Goal: Task Accomplishment & Management: Complete application form

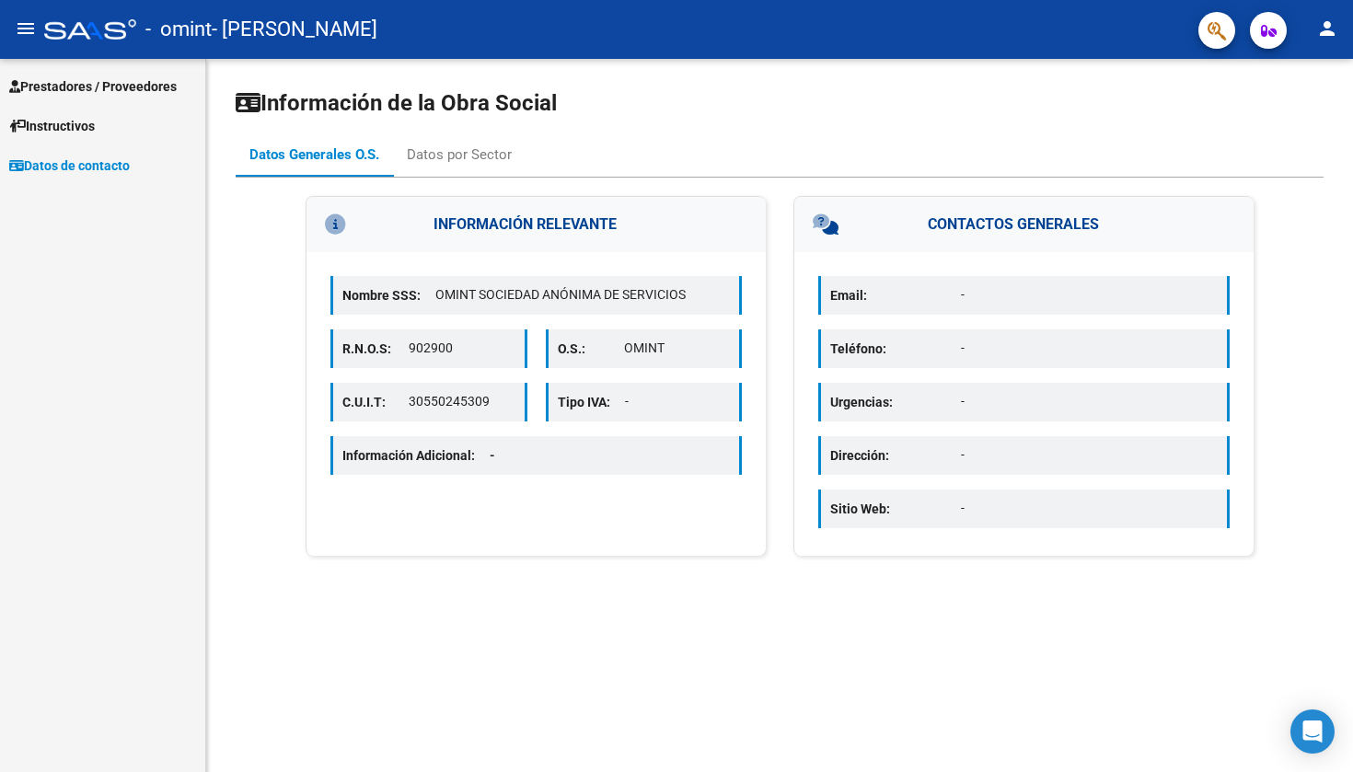
click at [133, 86] on span "Prestadores / Proveedores" at bounding box center [93, 86] width 168 height 20
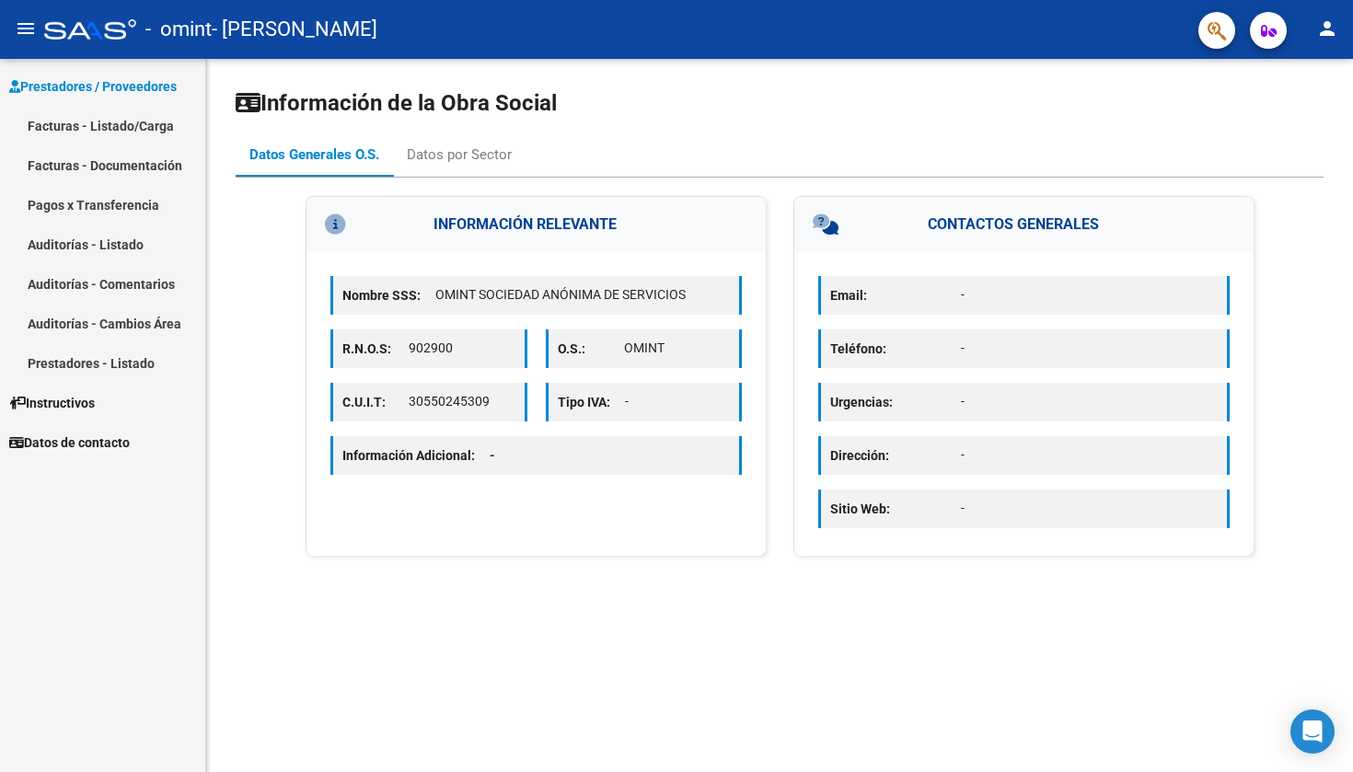
click at [77, 399] on span "Instructivos" at bounding box center [52, 403] width 86 height 20
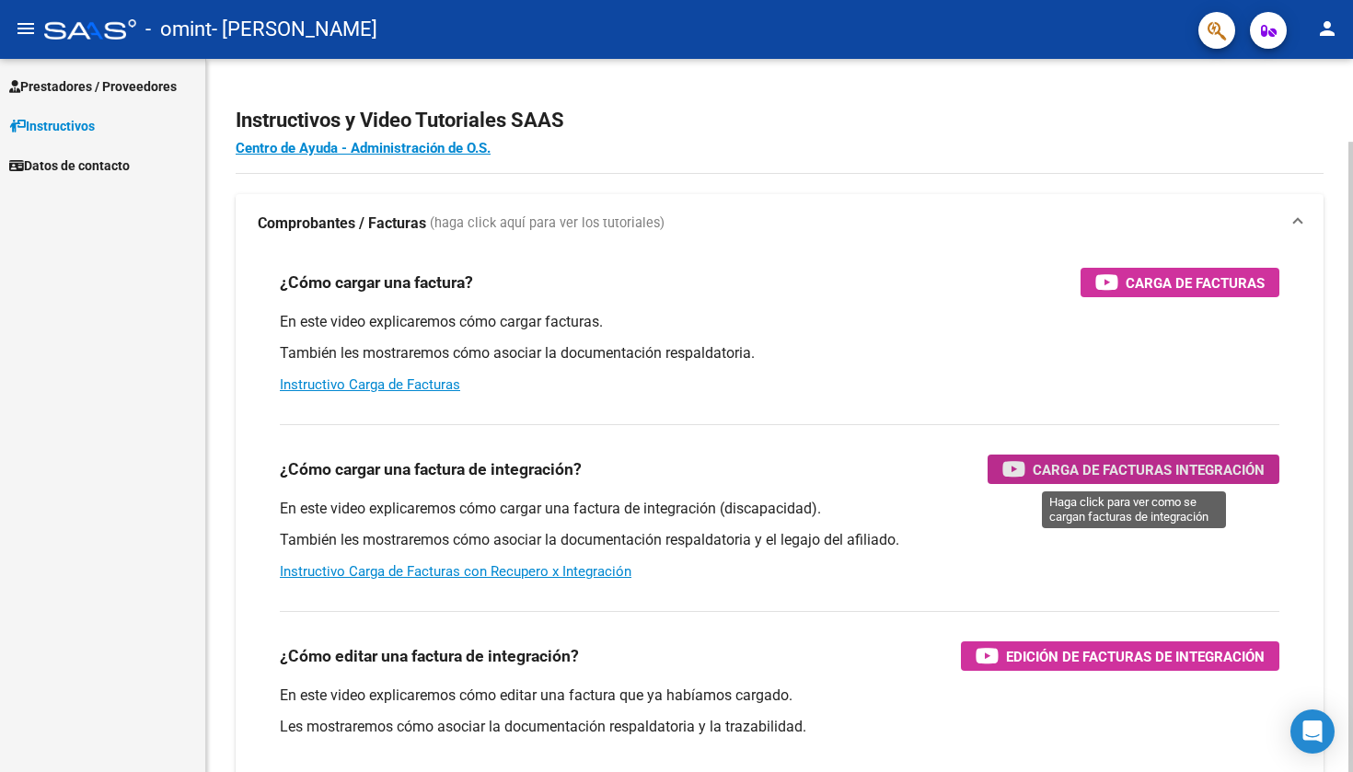
click at [1112, 472] on span "Carga de Facturas Integración" at bounding box center [1149, 469] width 232 height 23
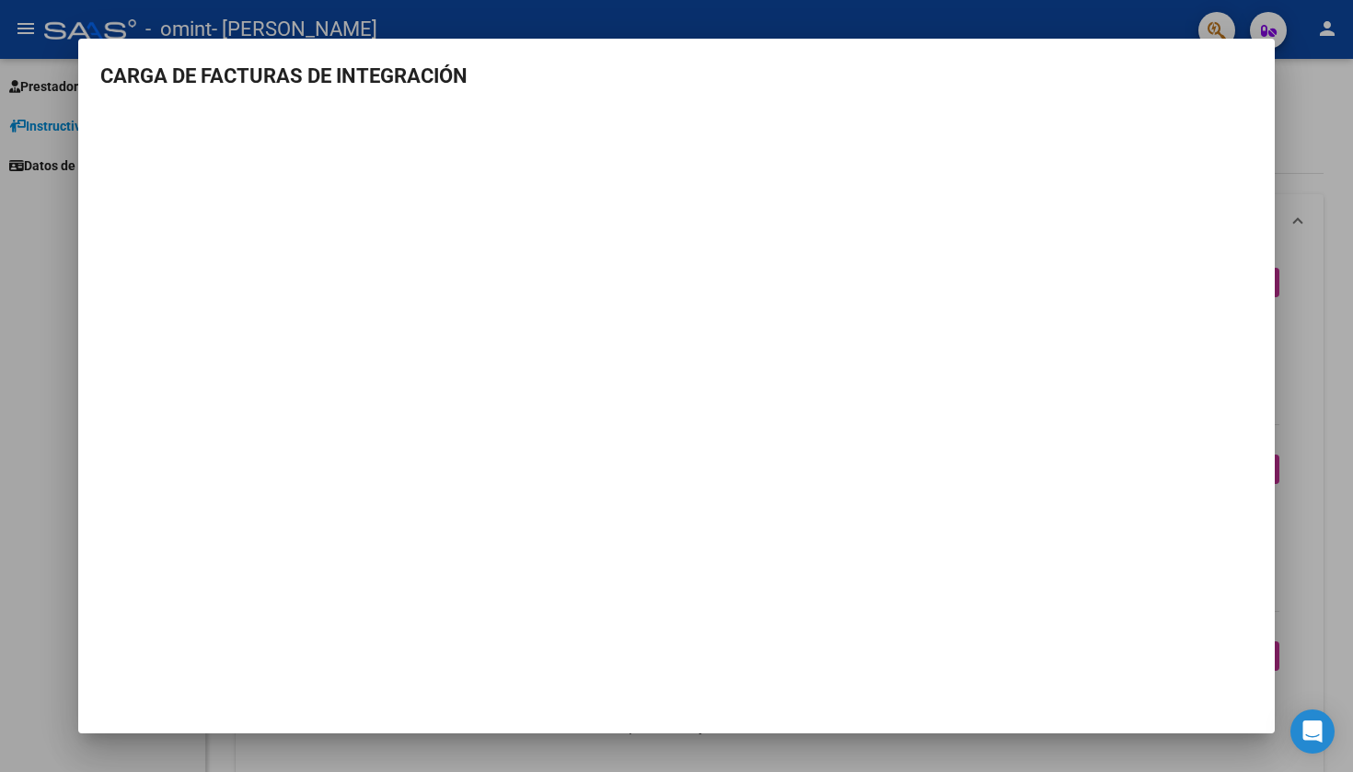
click at [1159, 583] on mat-dialog-container "CARGA DE FACTURAS DE INTEGRACIÓN" at bounding box center [676, 386] width 1197 height 695
click at [41, 488] on div at bounding box center [676, 386] width 1353 height 772
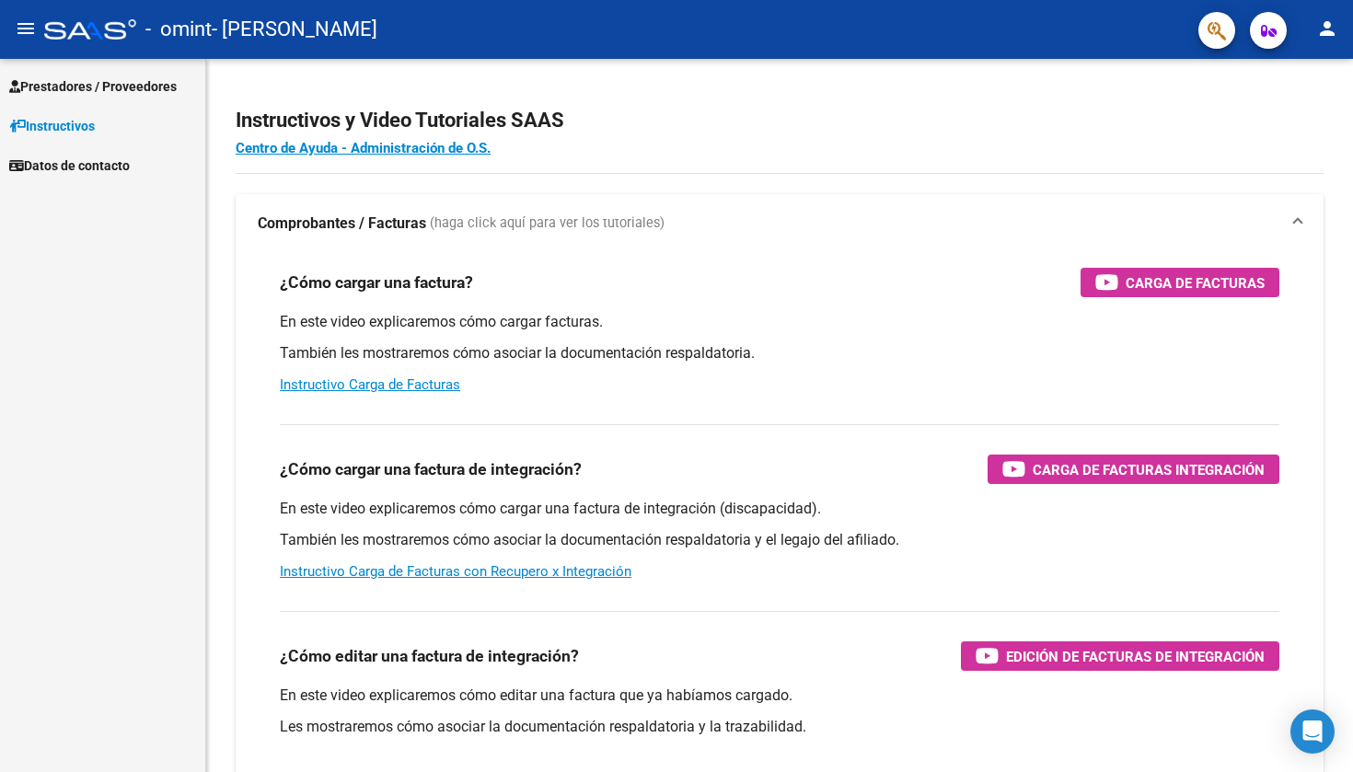
click at [145, 88] on span "Prestadores / Proveedores" at bounding box center [93, 86] width 168 height 20
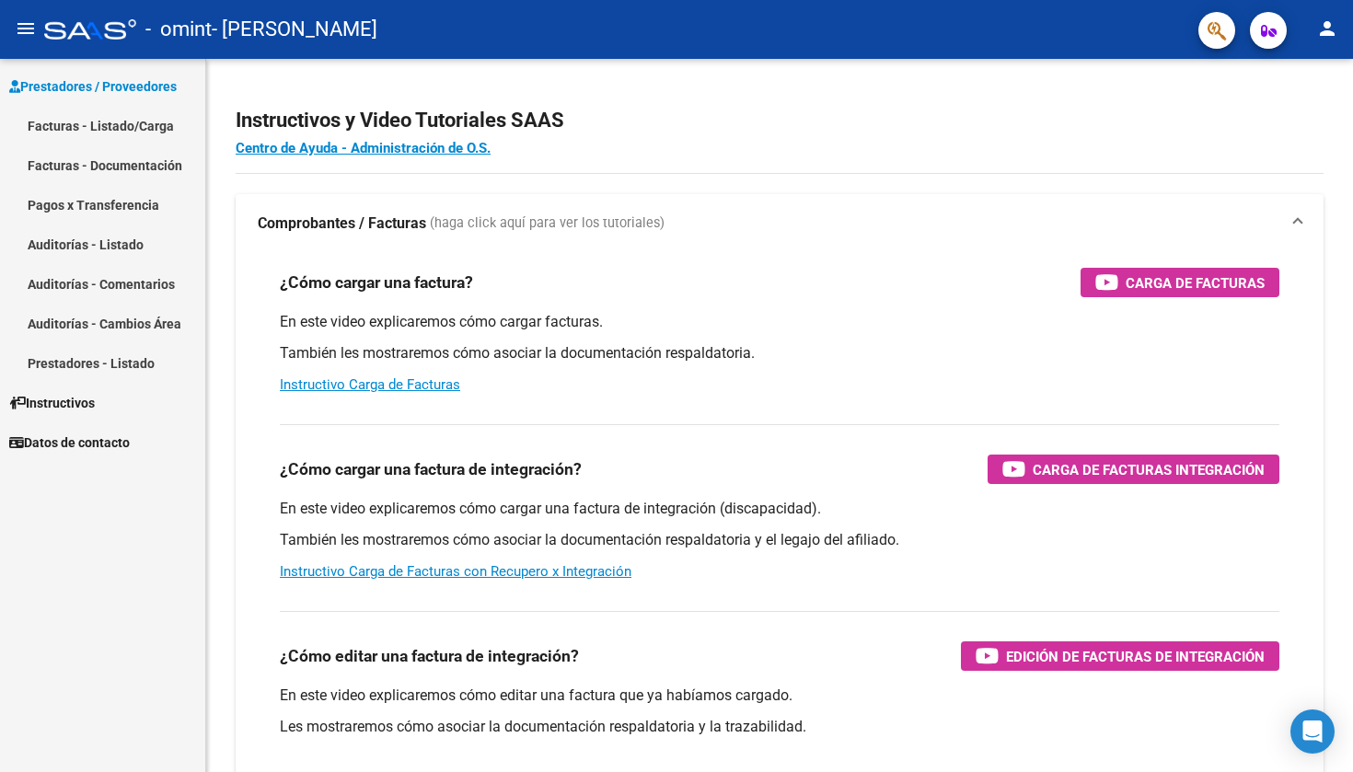
click at [132, 122] on link "Facturas - Listado/Carga" at bounding box center [102, 126] width 205 height 40
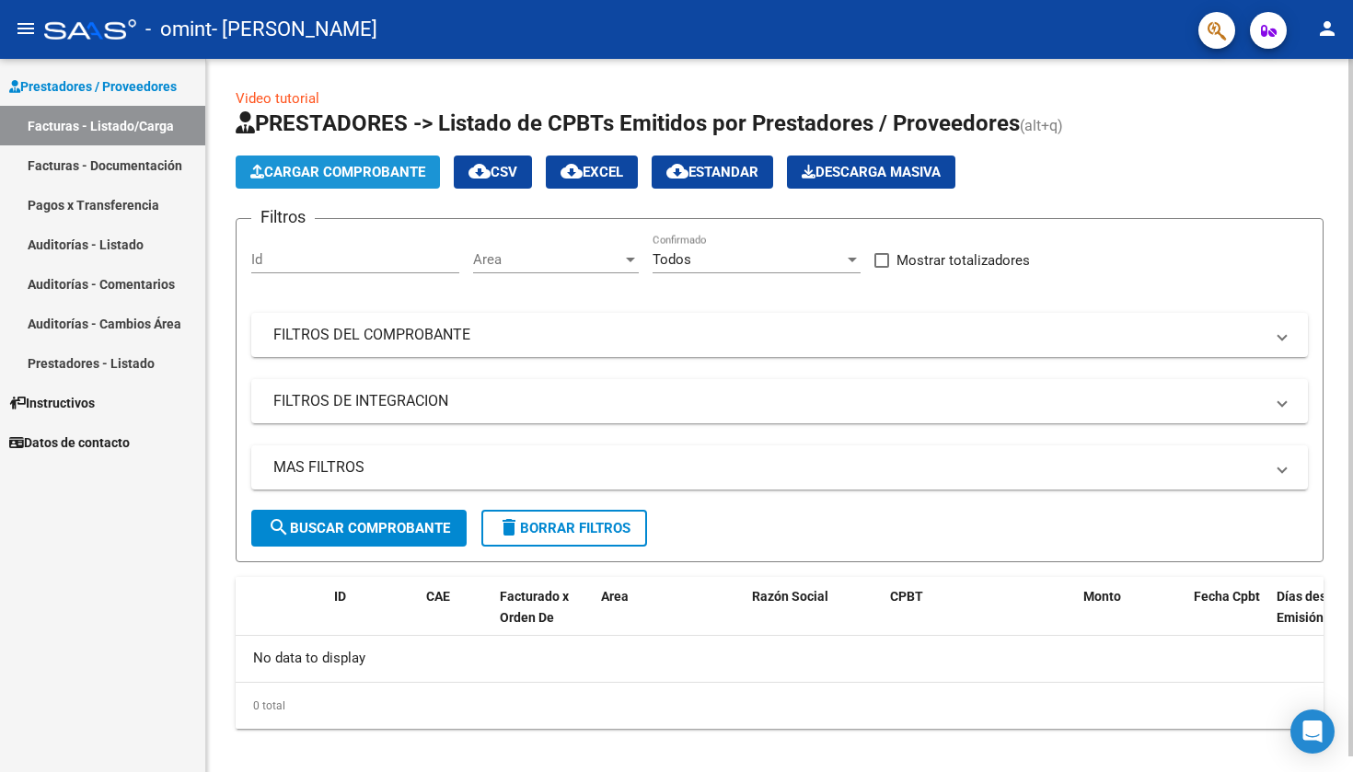
click at [383, 174] on span "Cargar Comprobante" at bounding box center [337, 172] width 175 height 17
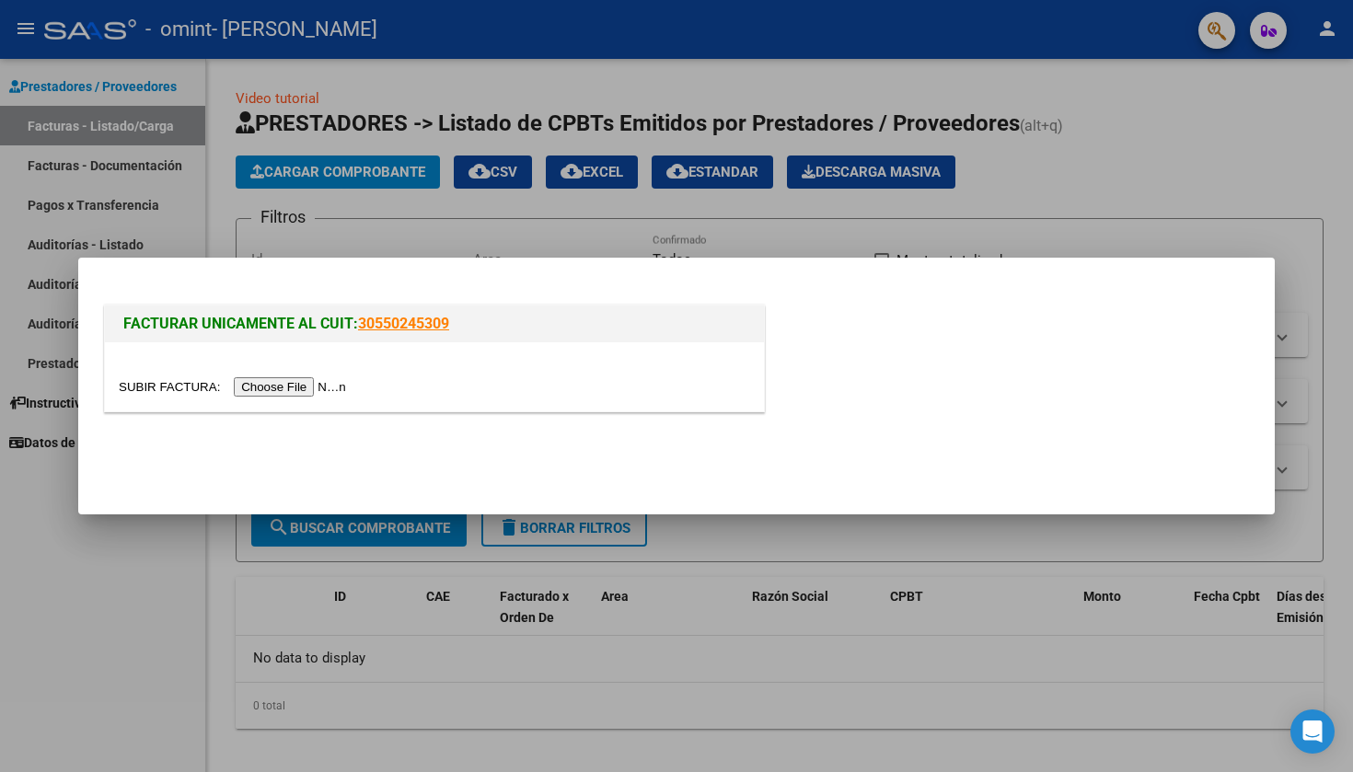
click at [691, 689] on div at bounding box center [676, 386] width 1353 height 772
